Goal: Transaction & Acquisition: Purchase product/service

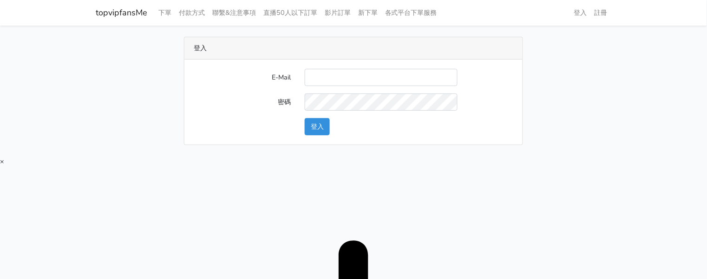
type input "[EMAIL_ADDRESS][DOMAIN_NAME]"
click at [323, 126] on button "登入" at bounding box center [317, 126] width 25 height 17
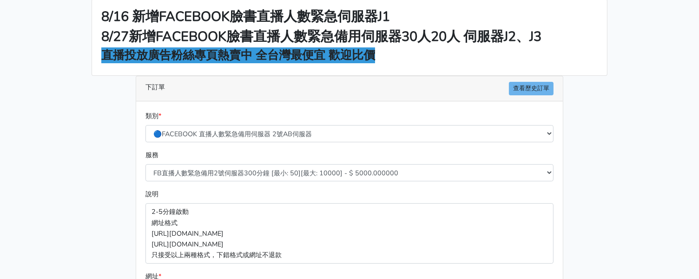
scroll to position [58, 0]
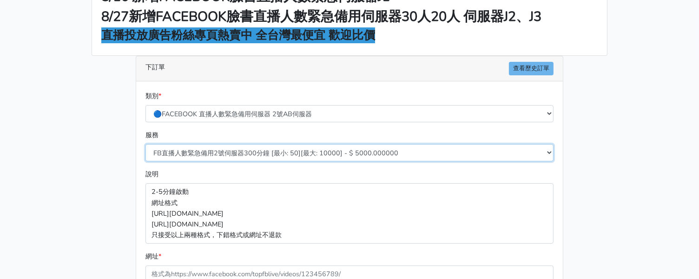
click at [283, 155] on select "FB直播人數緊急備用2號伺服器300分鐘 [最小: 50][最大: 10000] - $ 5000.000000 FB直播人數緊急備用2號伺服器60分鐘 [最…" at bounding box center [349, 152] width 408 height 17
select select "577"
click at [145, 144] on select "FB直播人數緊急備用2號伺服器300分鐘 [最小: 50][最大: 10000] - $ 5000.000000 FB直播人數緊急備用2號伺服器60分鐘 [最…" at bounding box center [349, 152] width 408 height 17
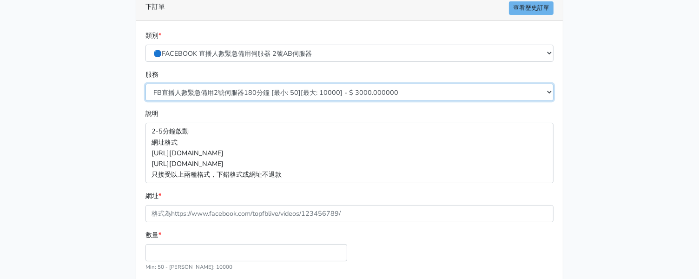
scroll to position [174, 0]
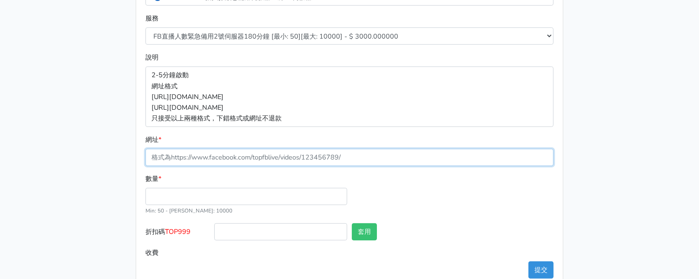
click at [228, 157] on input "網址 *" at bounding box center [349, 157] width 408 height 17
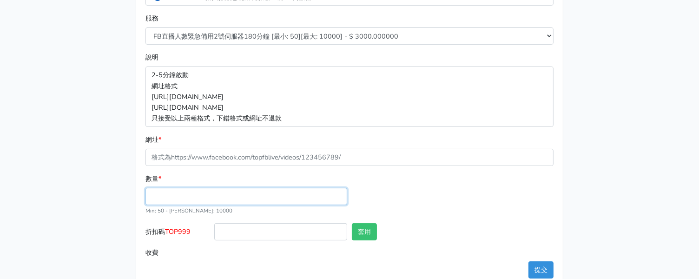
click at [193, 200] on input "數量 *" at bounding box center [246, 196] width 202 height 17
type input "50"
type input "150.000"
click at [124, 186] on div "8/16 新增FACEBOOK臉書直播人數緊急伺服器J1 8/27新增FACEBOOK臉書直播人數緊急備用伺服器30人20人 伺服器J2、J3 直播投放廣告粉…" at bounding box center [349, 75] width 529 height 425
click at [630, 16] on main "8/16 新增FACEBOOK臉書直播人數緊急伺服器J1 8/27新增FACEBOOK臉書直播人數緊急備用伺服器30人20人 伺服器J2、J3 直播投放廣告粉…" at bounding box center [349, 75] width 699 height 448
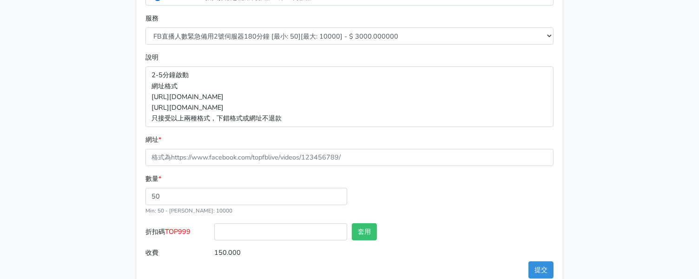
click at [620, 62] on main "8/16 新增FACEBOOK臉書直播人數緊急伺服器J1 8/27新增FACEBOOK臉書直播人數緊急備用伺服器30人20人 伺服器J2、J3 直播投放廣告粉…" at bounding box center [349, 75] width 699 height 448
click at [74, 54] on main "8/16 新增FACEBOOK臉書直播人數緊急伺服器J1 8/27新增FACEBOOK臉書直播人數緊急備用伺服器30人20人 伺服器J2、J3 直播投放廣告粉…" at bounding box center [349, 75] width 699 height 448
click at [620, 14] on main "8/16 新增FACEBOOK臉書直播人數緊急伺服器J1 8/27新增FACEBOOK臉書直播人數緊急備用伺服器30人20人 伺服器J2、J3 直播投放廣告粉…" at bounding box center [349, 75] width 699 height 448
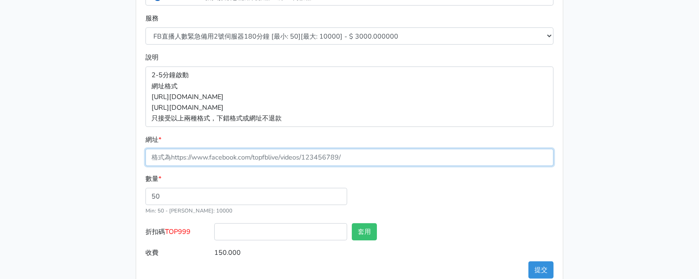
click at [248, 158] on input "網址 *" at bounding box center [349, 157] width 408 height 17
paste input "[URL][DOMAIN_NAME]"
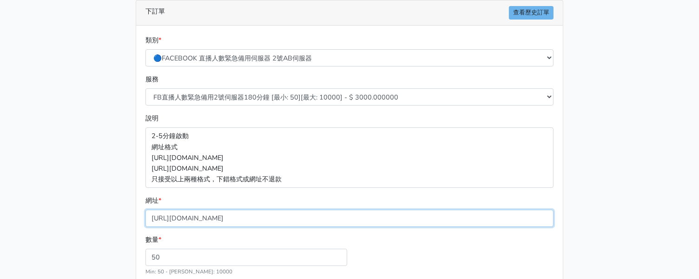
scroll to position [195, 0]
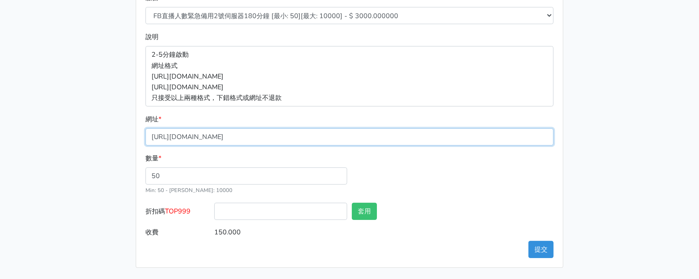
type input "[URL][DOMAIN_NAME]"
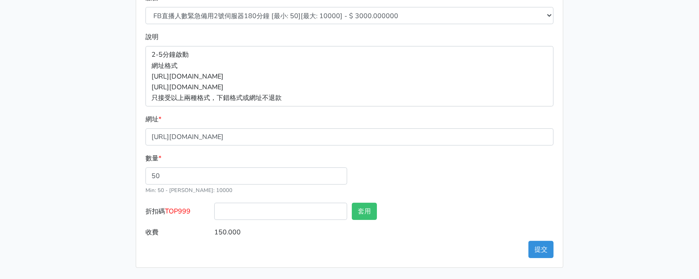
click at [183, 206] on span "TOP999" at bounding box center [178, 210] width 26 height 9
click at [214, 206] on input "折扣碼 TOP999" at bounding box center [280, 210] width 133 height 17
click at [183, 209] on span "TOP999" at bounding box center [178, 210] width 26 height 9
click at [214, 209] on input "折扣碼 TOP999" at bounding box center [280, 210] width 133 height 17
click at [183, 209] on span "TOP999" at bounding box center [178, 210] width 26 height 9
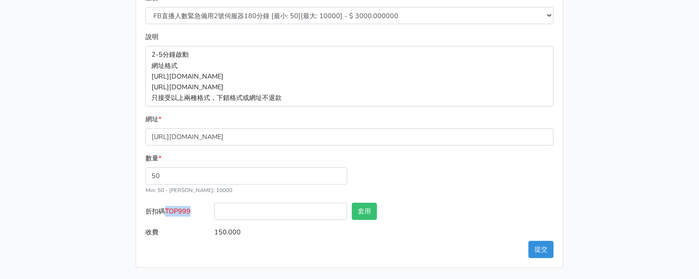
click at [214, 209] on input "折扣碼 TOP999" at bounding box center [280, 210] width 133 height 17
copy span "TOP999"
click at [254, 205] on input "折扣碼 TOP999" at bounding box center [280, 210] width 133 height 17
paste input "TOP999"
type input "TOP999"
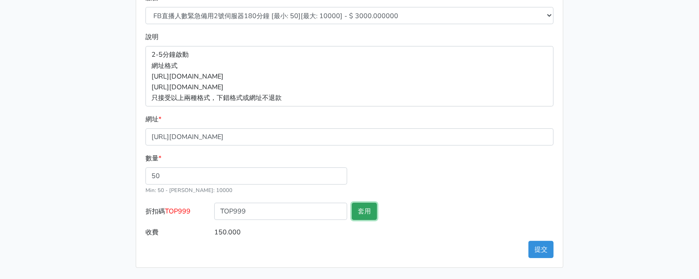
click at [360, 206] on button "套用" at bounding box center [364, 210] width 25 height 17
type input "套用失敗"
click at [535, 243] on button "提交" at bounding box center [540, 249] width 25 height 17
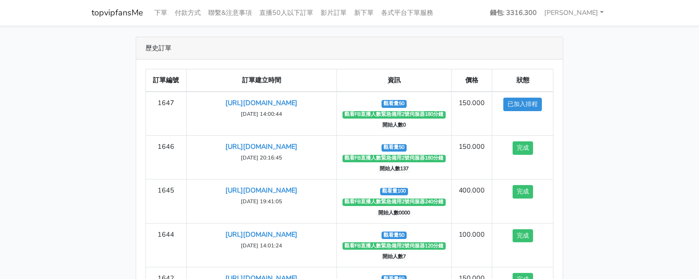
drag, startPoint x: 613, startPoint y: 84, endPoint x: 607, endPoint y: 85, distance: 6.1
click at [613, 84] on div "歷史訂單 訂單編號 訂單建立時間 資訊 價格 狀態 1647 https://www.facebook.com/100083399346069/videos/…" at bounding box center [349, 194] width 529 height 315
